Goal: Task Accomplishment & Management: Use online tool/utility

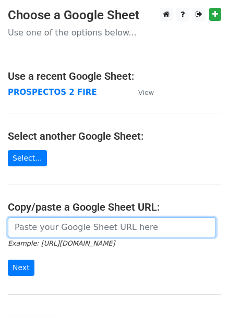
click at [81, 230] on input "url" at bounding box center [112, 228] width 208 height 20
paste input "https://docs.google.com/spreadsheets/d/1FerHcFA4H_kfxqI1Mj1z_4SxOGNqJqyme4RKDIz…"
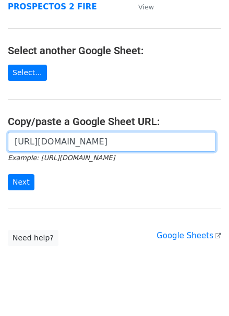
scroll to position [94, 0]
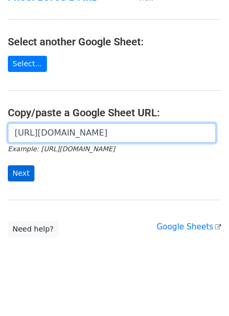
type input "https://docs.google.com/spreadsheets/d/1FerHcFA4H_kfxqI1Mj1z_4SxOGNqJqyme4RKDIz…"
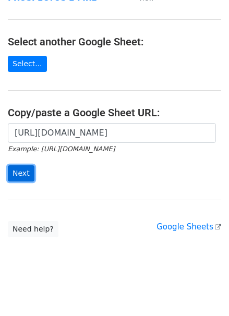
click at [24, 177] on input "Next" at bounding box center [21, 173] width 27 height 16
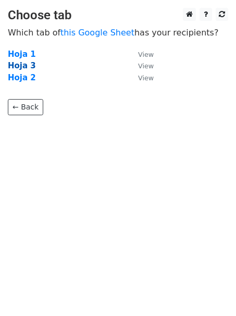
click at [27, 63] on strong "Hoja 3" at bounding box center [22, 65] width 28 height 9
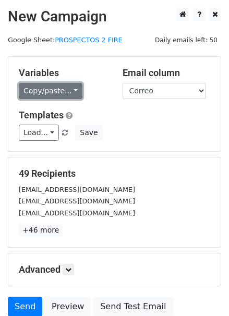
click at [67, 92] on link "Copy/paste..." at bounding box center [51, 91] width 64 height 16
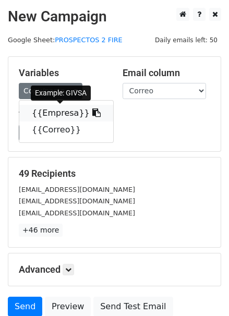
click at [92, 115] on icon at bounding box center [96, 112] width 8 height 8
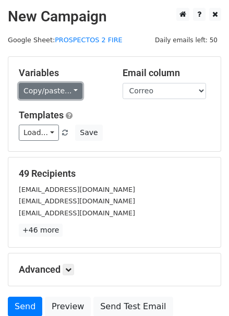
click at [64, 89] on link "Copy/paste..." at bounding box center [51, 91] width 64 height 16
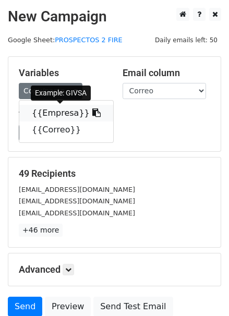
click at [68, 118] on link "{{Empresa}}" at bounding box center [66, 113] width 94 height 17
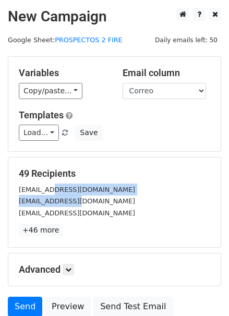
drag, startPoint x: 53, startPoint y: 191, endPoint x: 78, endPoint y: 195, distance: 25.3
click at [78, 195] on div "contacto@givsa.com.mx noms@givsa.com.mx vanesa.valladolid@hpa.com.mx" at bounding box center [114, 201] width 207 height 35
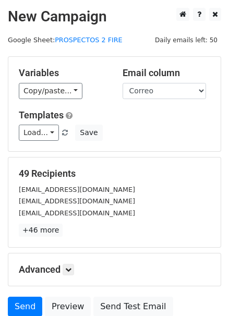
click at [89, 196] on div "noms@givsa.com.mx" at bounding box center [114, 201] width 207 height 12
drag, startPoint x: 84, startPoint y: 199, endPoint x: 52, endPoint y: 203, distance: 32.6
click at [43, 202] on div "noms@givsa.com.mx" at bounding box center [114, 201] width 207 height 12
click at [43, 203] on small "noms@givsa.com.mx" at bounding box center [77, 201] width 116 height 8
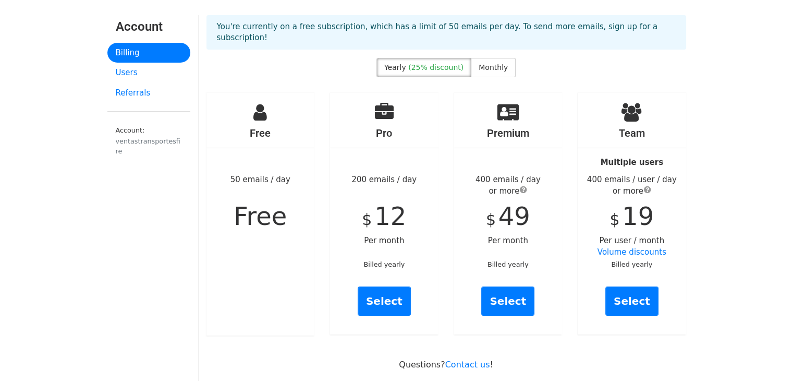
scroll to position [52, 0]
